Goal: Find contact information: Find contact information

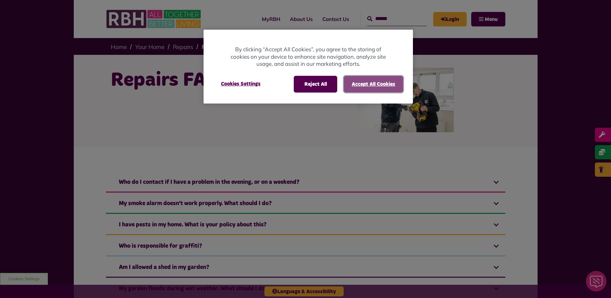
click at [358, 86] on button "Accept All Cookies" at bounding box center [374, 84] width 60 height 17
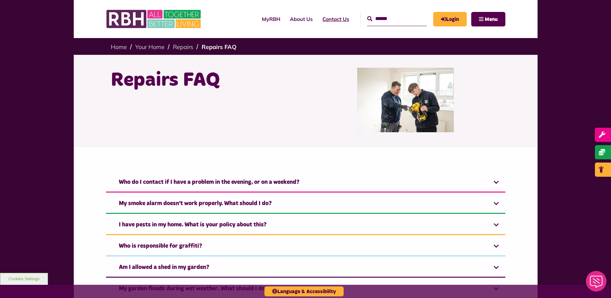
click at [324, 19] on link "Contact Us" at bounding box center [336, 18] width 36 height 17
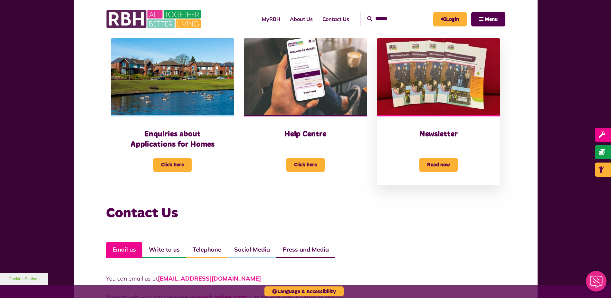
scroll to position [354, 0]
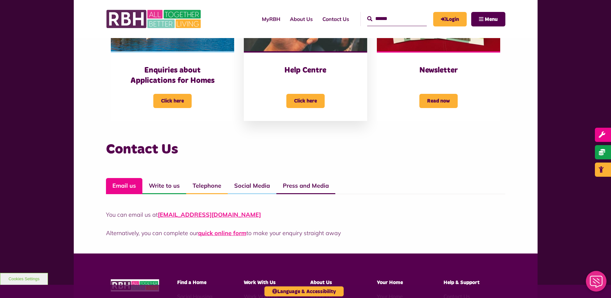
click at [316, 93] on div "Click here" at bounding box center [306, 97] width 98 height 22
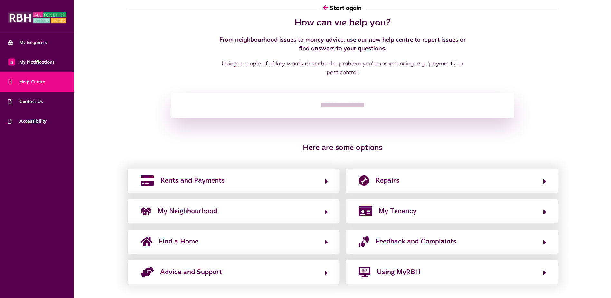
scroll to position [18, 0]
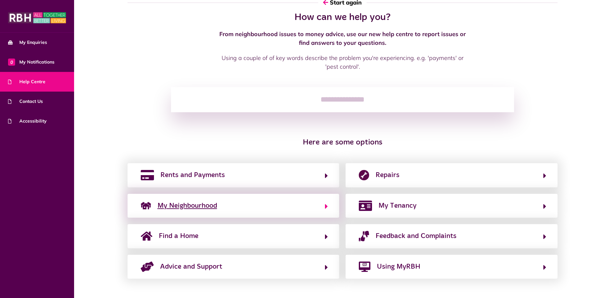
click at [205, 207] on span "My Neighbourhood" at bounding box center [187, 205] width 60 height 10
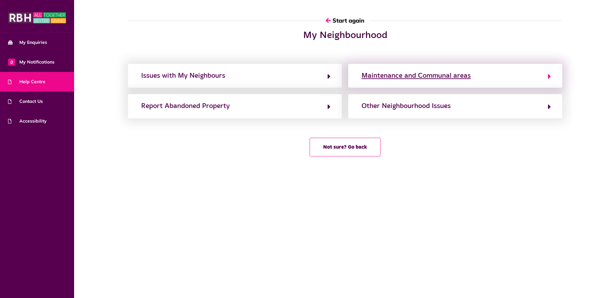
click at [435, 76] on div "Maintenance and Communal areas" at bounding box center [415, 76] width 109 height 10
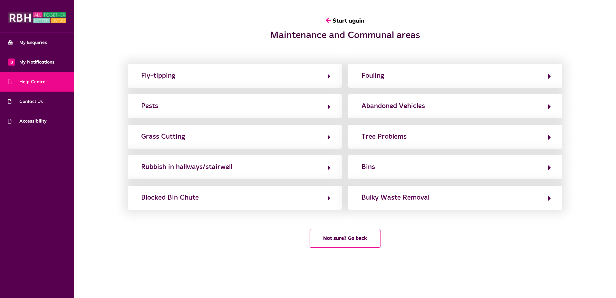
click at [435, 76] on button "Fouling" at bounding box center [454, 75] width 191 height 11
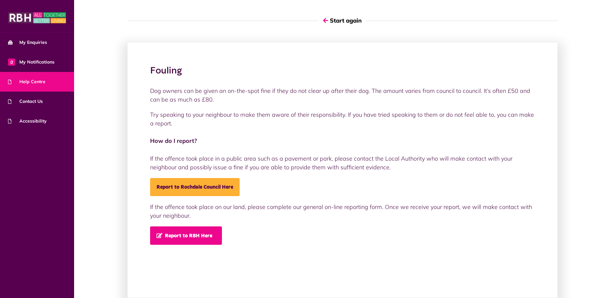
click at [199, 233] on span "Report to RBH Here" at bounding box center [184, 234] width 56 height 5
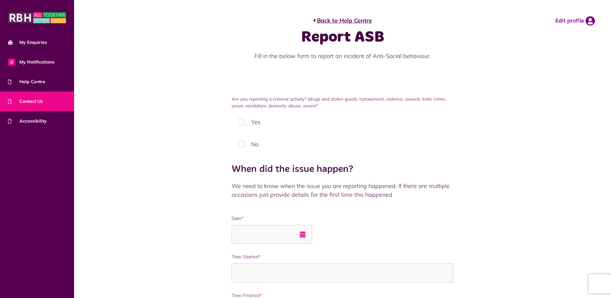
click at [31, 100] on span "Contact Us" at bounding box center [25, 101] width 35 height 7
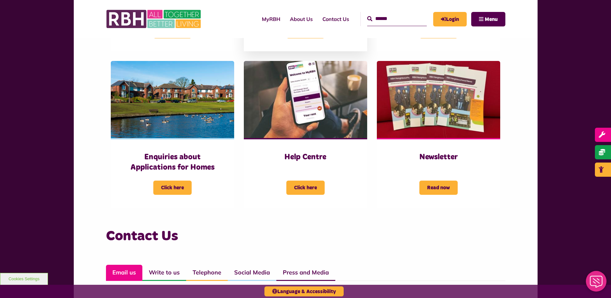
scroll to position [354, 0]
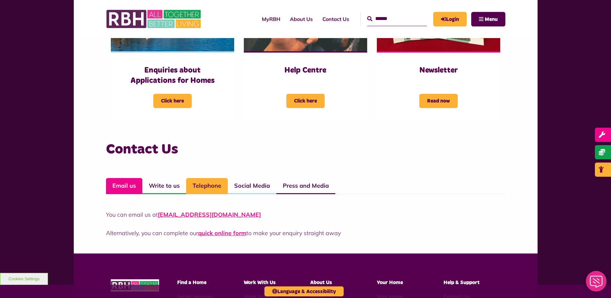
click at [213, 180] on link "Telephone" at bounding box center [207, 186] width 42 height 16
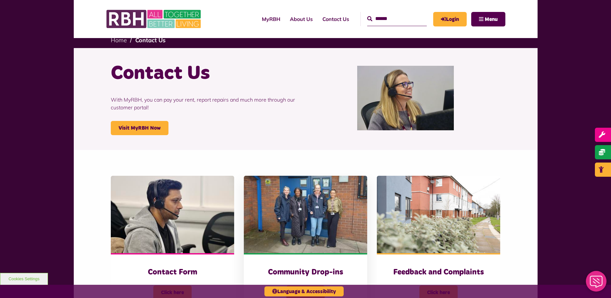
scroll to position [0, 0]
